Goal: Task Accomplishment & Management: Use online tool/utility

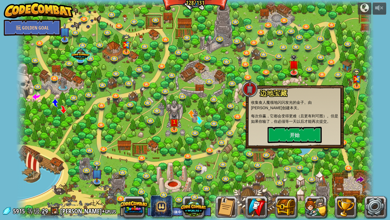
select select "zh-HANS"
click at [324, 81] on div at bounding box center [195, 110] width 358 height 220
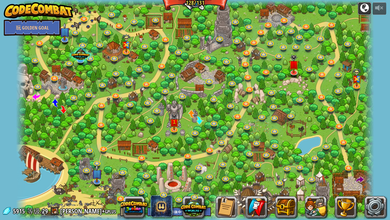
click at [363, 10] on div at bounding box center [364, 8] width 9 height 9
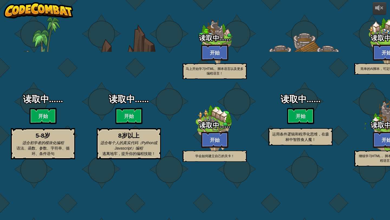
select select "zh-HANS"
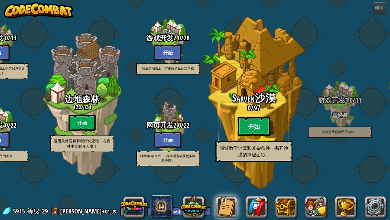
click at [259, 136] on btn "开始" at bounding box center [254, 127] width 33 height 20
select select "zh-HANS"
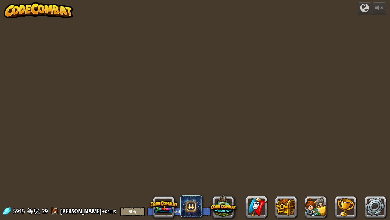
select select "zh-HANS"
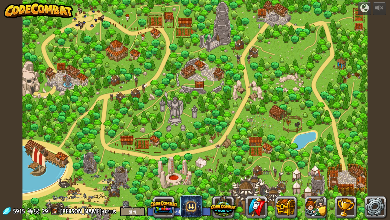
select select "zh-HANS"
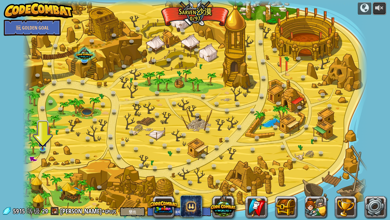
click at [378, 9] on div at bounding box center [379, 8] width 9 height 9
click at [44, 143] on img at bounding box center [42, 138] width 9 height 21
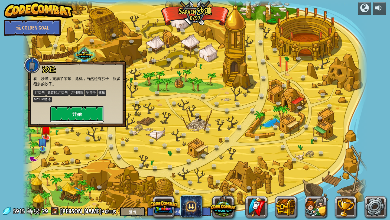
click at [78, 120] on button "开始" at bounding box center [77, 114] width 54 height 16
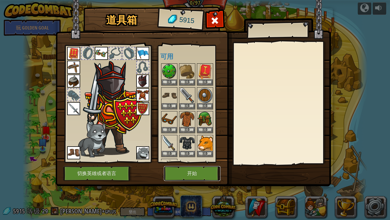
click at [190, 170] on button "开始" at bounding box center [192, 173] width 57 height 15
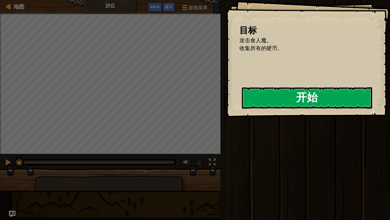
click at [247, 98] on button "开始" at bounding box center [307, 97] width 130 height 21
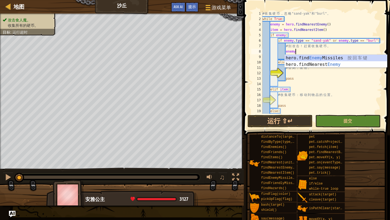
scroll to position [2, 2]
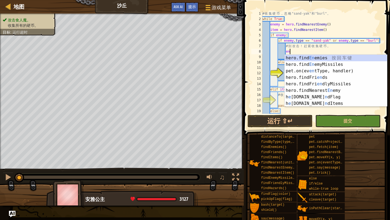
type textarea "e"
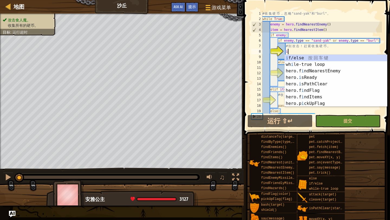
scroll to position [2, 2]
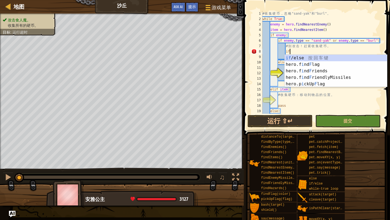
type textarea "i"
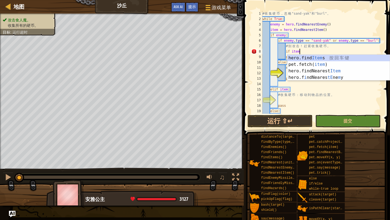
scroll to position [2, 3]
type textarea "if item:"
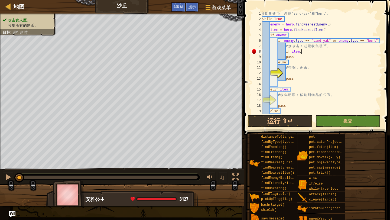
scroll to position [2, 2]
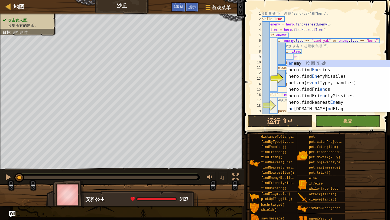
type textarea "e"
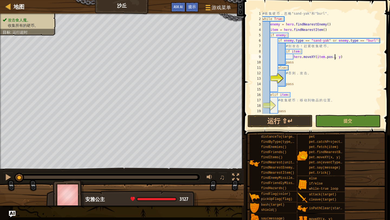
scroll to position [2, 6]
type textarea "hero.moveXY(item.pos.x, item.pos.y)"
click at [294, 80] on div "# 收 集 硬 币 ， 忽 略 "sand-yak" 和 "burl" 。 while True : enemy = hero . findNearestEn…" at bounding box center [321, 68] width 121 height 114
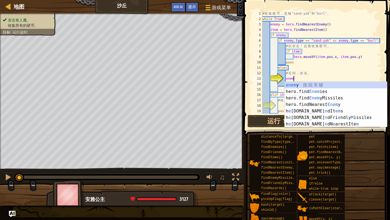
scroll to position [2, 2]
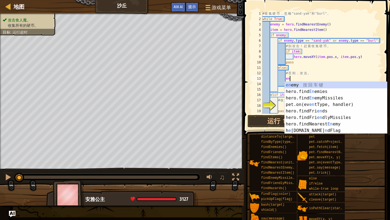
type textarea "e"
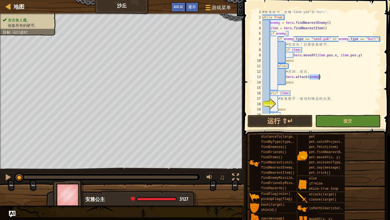
scroll to position [2, 0]
drag, startPoint x: 305, startPoint y: 50, endPoint x: 285, endPoint y: 50, distance: 20.1
click at [285, 50] on div "# 收 集 硬 币 ， 忽 略 "sand-yak" 和 "burl" 。 while True : enemy = hero . findNearestEn…" at bounding box center [321, 66] width 121 height 114
click at [307, 46] on div "# 收 集 硬 币 ， 忽 略 "sand-yak" 和 "burl" 。 while True : enemy = hero . findNearestEn…" at bounding box center [321, 66] width 121 height 114
click at [305, 51] on div "# 收 集 硬 币 ， 忽 略 "sand-yak" 和 "burl" 。 while True : enemy = hero . findNearestEn…" at bounding box center [321, 66] width 121 height 114
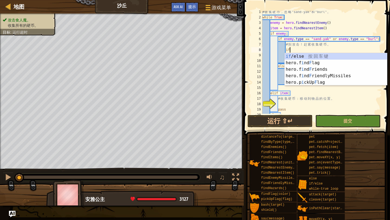
type textarea "i"
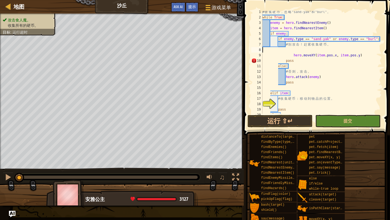
scroll to position [2, 0]
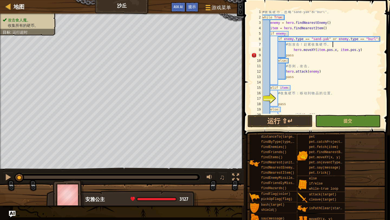
click at [293, 50] on div "# 收 集 硬 币 ， 忽 略 "sand-yak" 和 "burl" 。 while True : enemy = hero . findNearestEn…" at bounding box center [321, 66] width 121 height 114
type textarea "hero.moveXY(item.pos.x, item.pos.y)"
